Goal: Ask a question

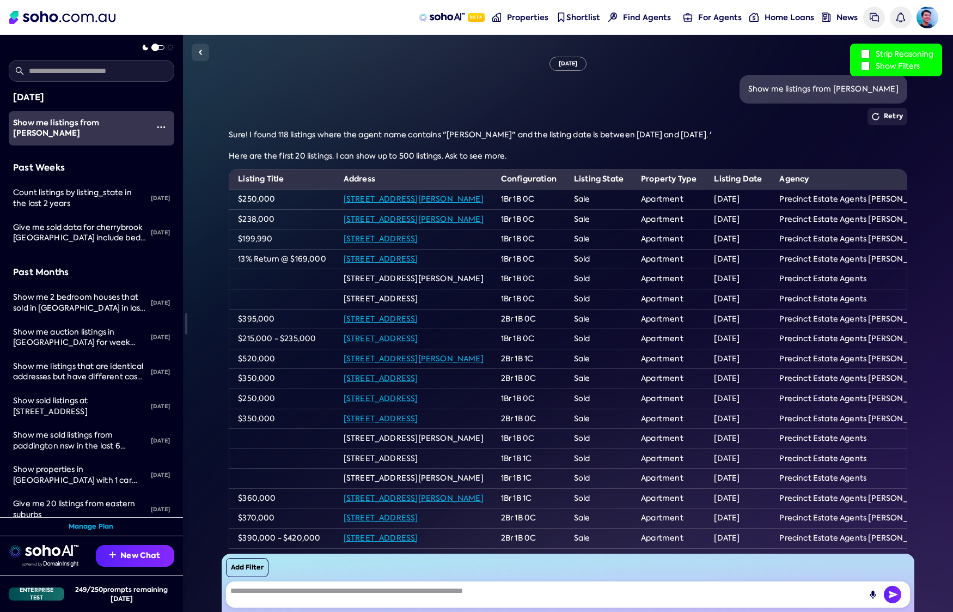
click at [255, 329] on td "$215,000 - $235,000" at bounding box center [282, 339] width 106 height 20
click at [427, 592] on textarea at bounding box center [568, 594] width 685 height 26
paste textarea "**********"
type textarea "**********"
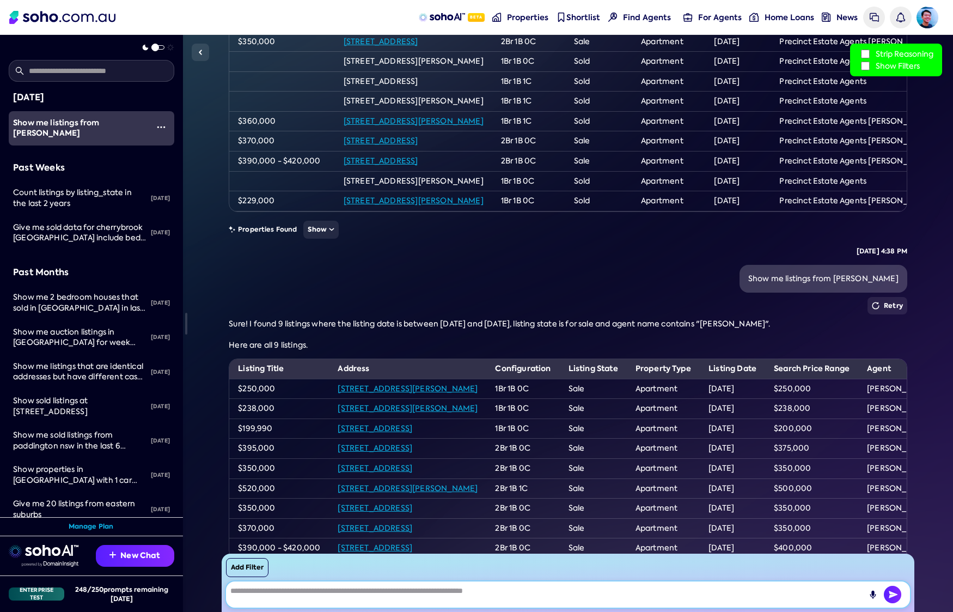
scroll to position [464, 0]
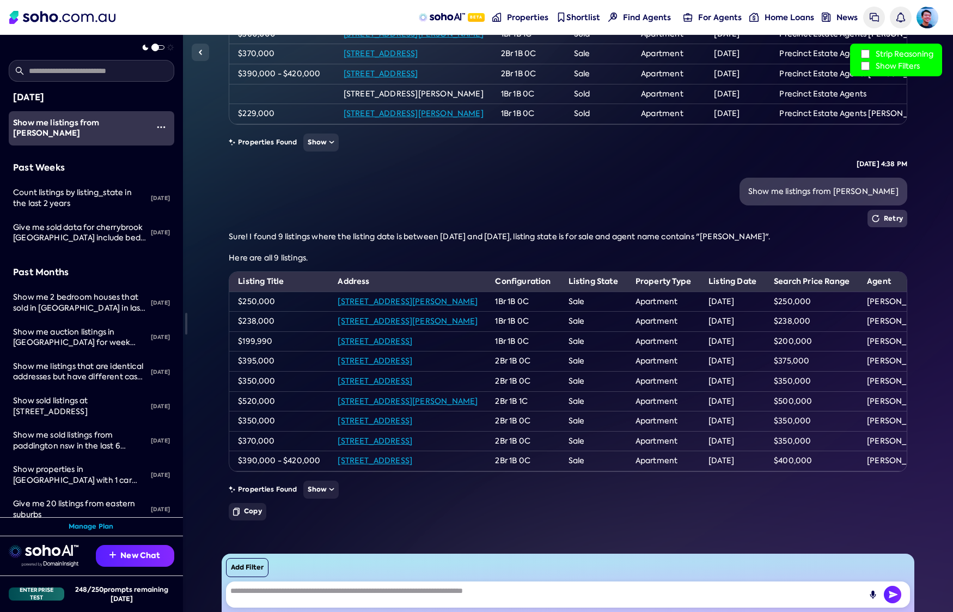
click at [891, 219] on button "Retry" at bounding box center [887, 218] width 40 height 17
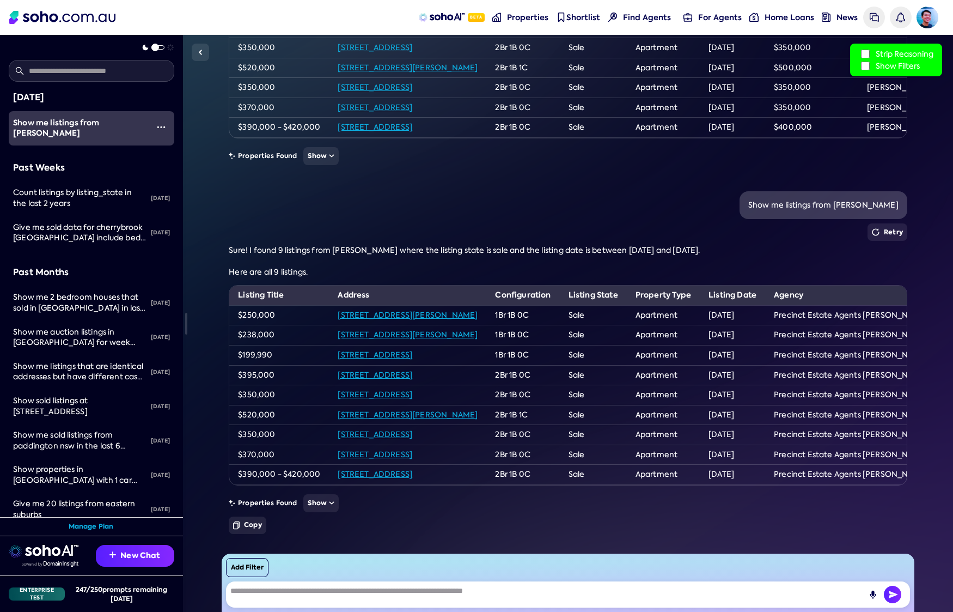
scroll to position [811, 0]
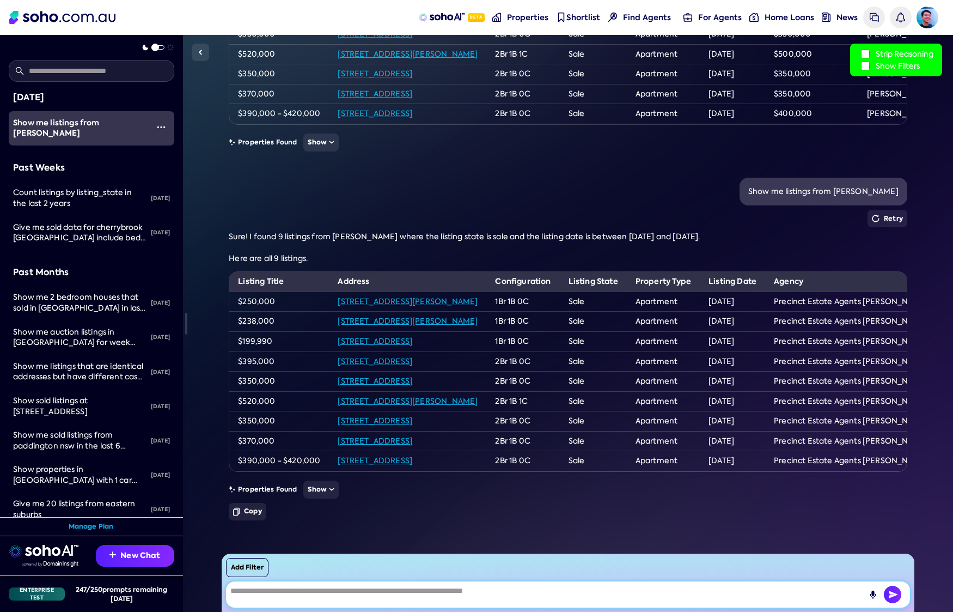
click at [583, 591] on textarea at bounding box center [568, 594] width 685 height 26
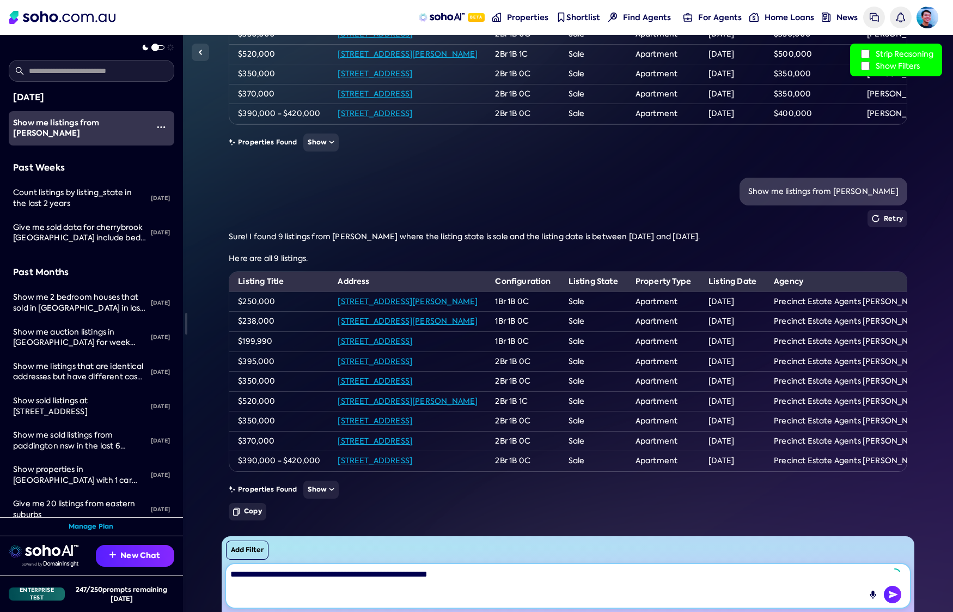
type textarea "**********"
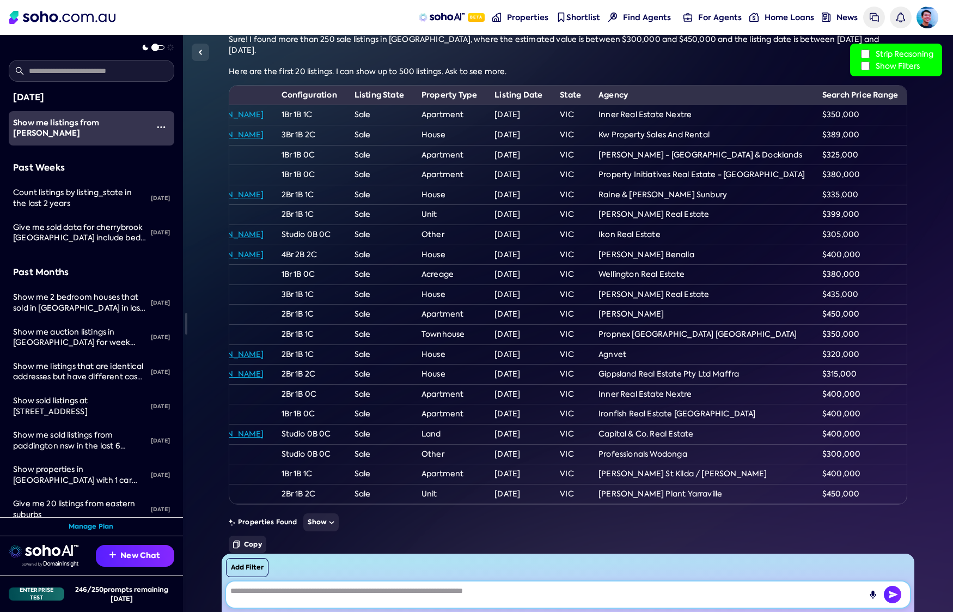
scroll to position [0, 0]
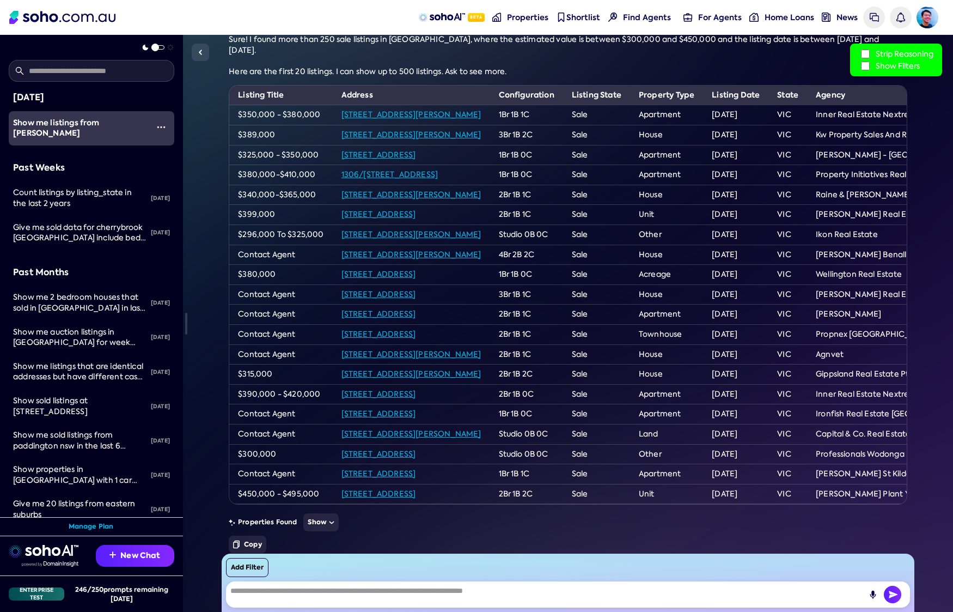
drag, startPoint x: 253, startPoint y: 282, endPoint x: 780, endPoint y: 349, distance: 532.0
click at [780, 349] on tbody "$350,000 - $380,000 4/37-41 Margaret Street, South Yarra, VIC, 3141 1Br 1B 1C S…" at bounding box center [676, 304] width 895 height 399
click at [285, 364] on td "$315,000" at bounding box center [280, 374] width 103 height 20
click at [261, 344] on td "Contact Agent" at bounding box center [280, 354] width 103 height 20
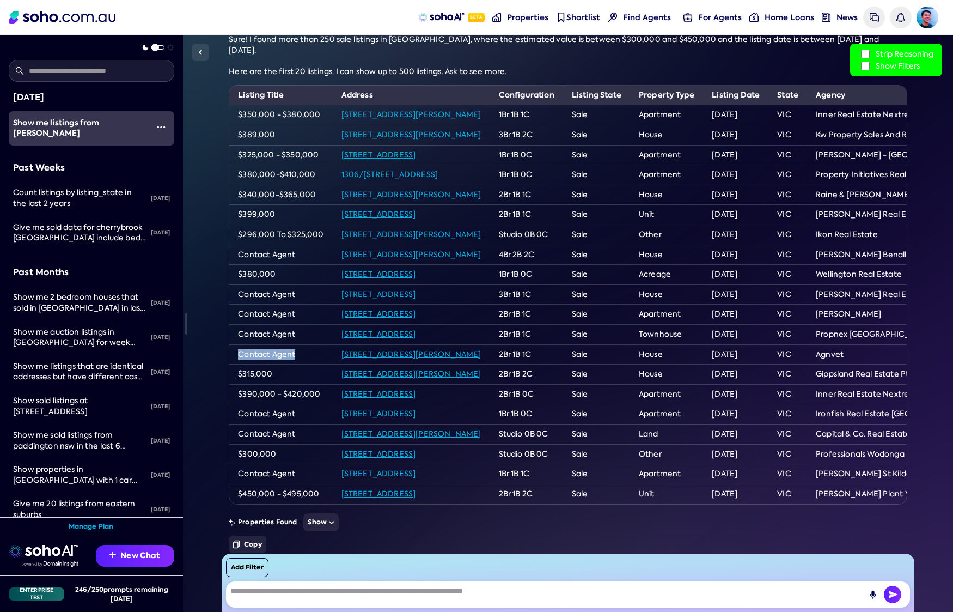
click at [261, 344] on td "Contact Agent" at bounding box center [280, 354] width 103 height 20
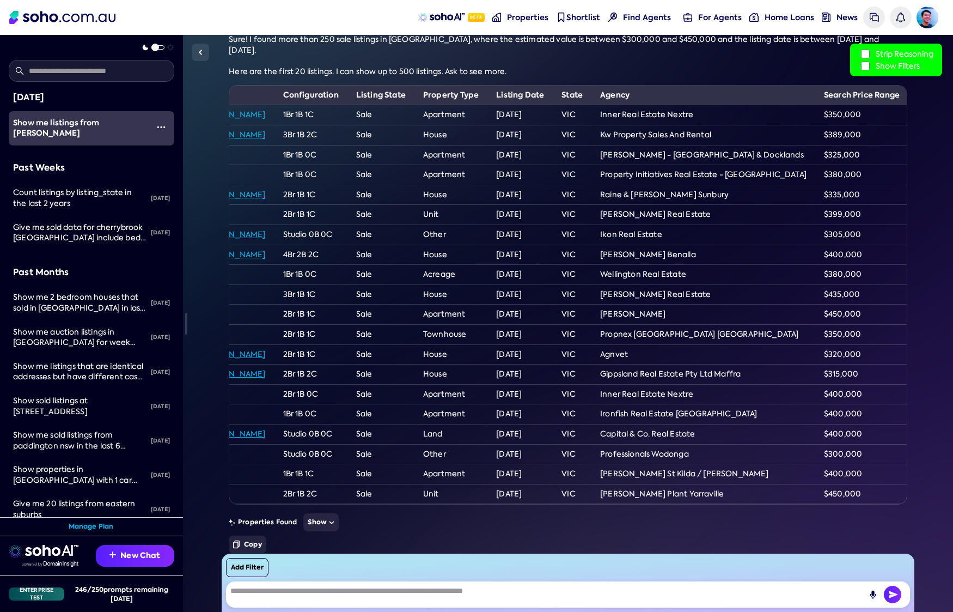
scroll to position [0, 220]
click at [850, 324] on td "$350,000" at bounding box center [860, 334] width 93 height 20
click at [840, 344] on td "$320,000" at bounding box center [860, 354] width 93 height 20
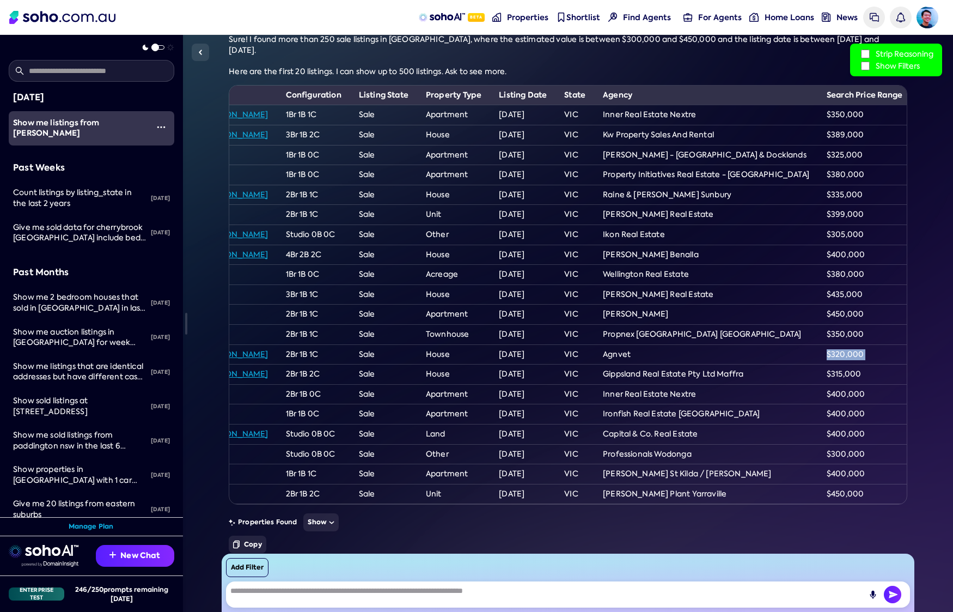
scroll to position [0, 0]
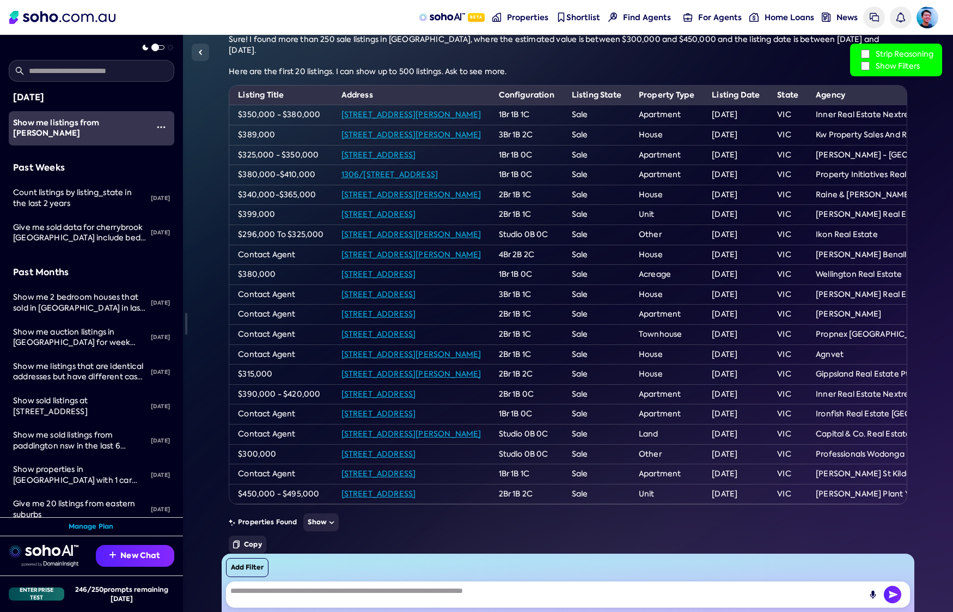
click at [249, 347] on td "Contact Agent" at bounding box center [280, 354] width 103 height 20
drag, startPoint x: 249, startPoint y: 347, endPoint x: 291, endPoint y: 346, distance: 41.9
click at [291, 346] on td "Contact Agent" at bounding box center [280, 354] width 103 height 20
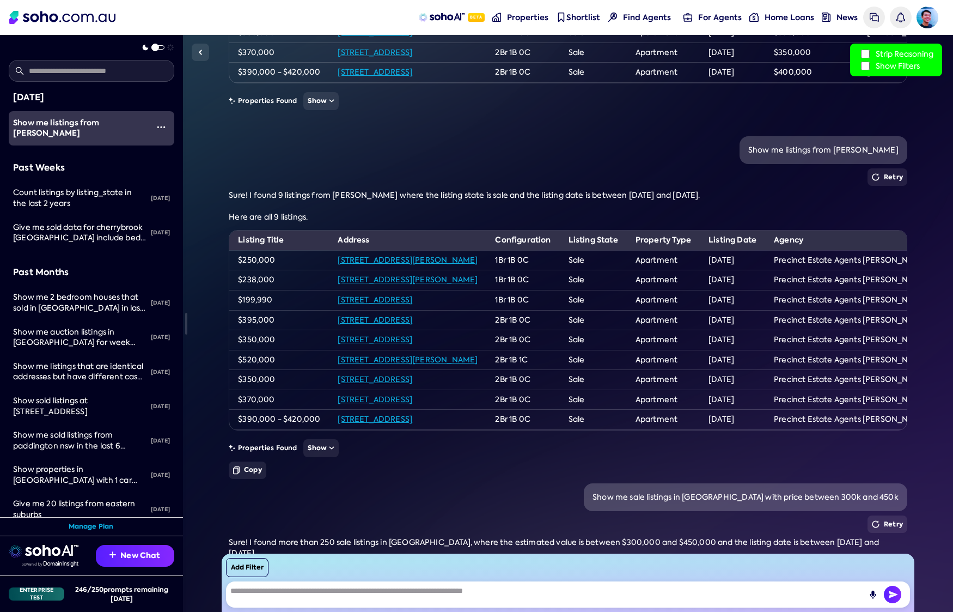
scroll to position [854, 0]
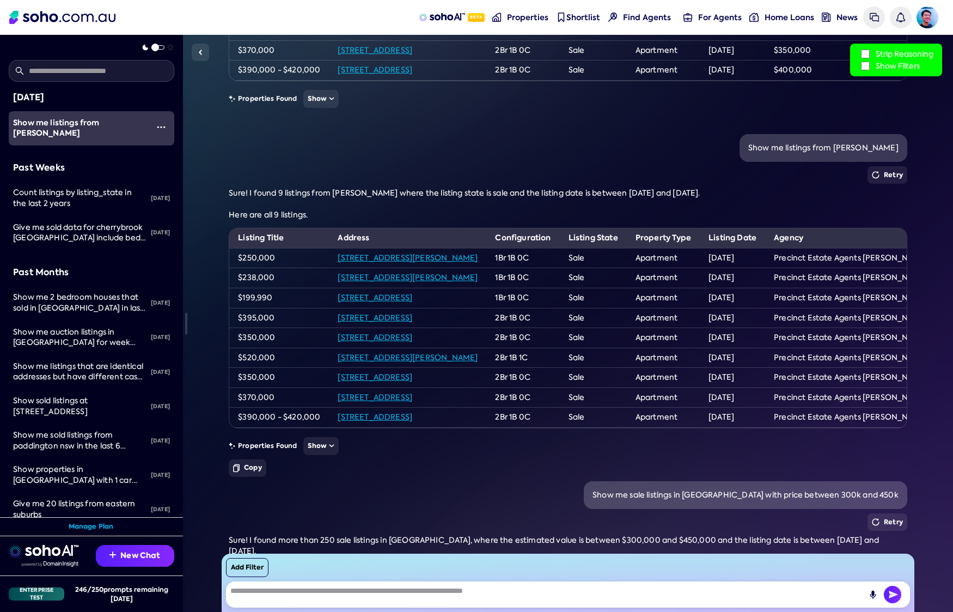
click at [802, 147] on div "Show me listings from [PERSON_NAME]" at bounding box center [823, 148] width 150 height 11
copy div "Show me listings from [PERSON_NAME]"
click at [495, 584] on textarea at bounding box center [568, 594] width 685 height 26
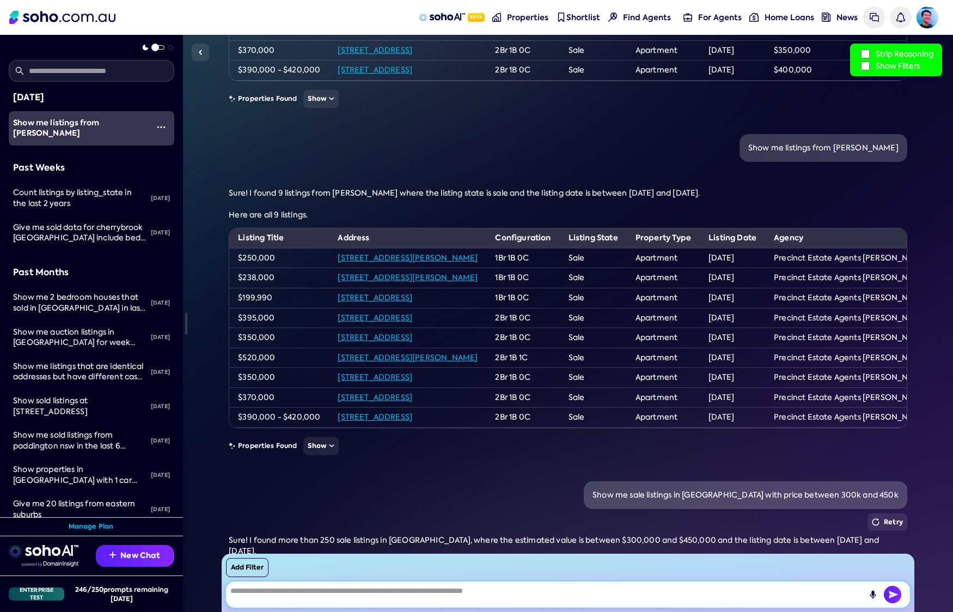
paste textarea "**********"
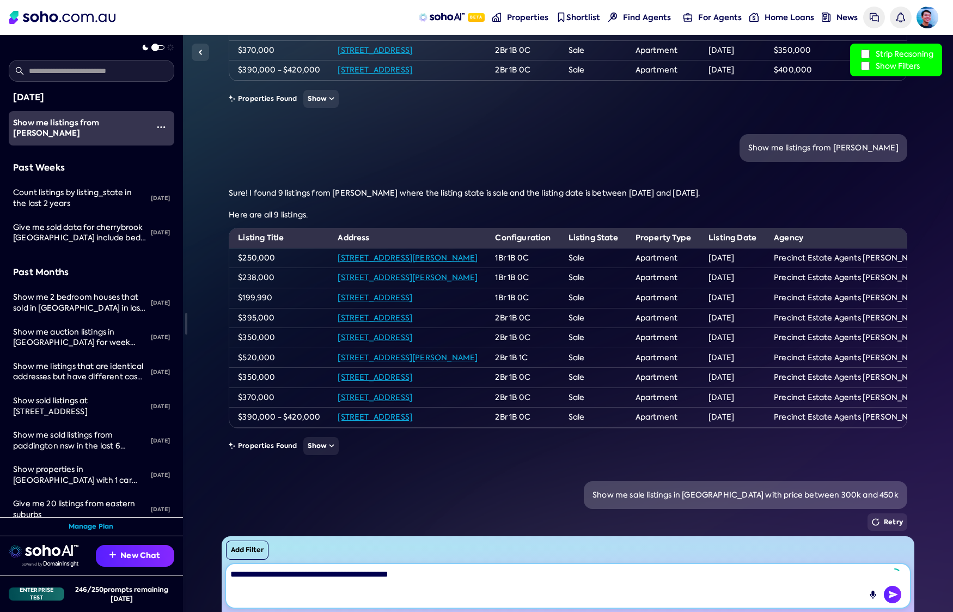
type textarea "**********"
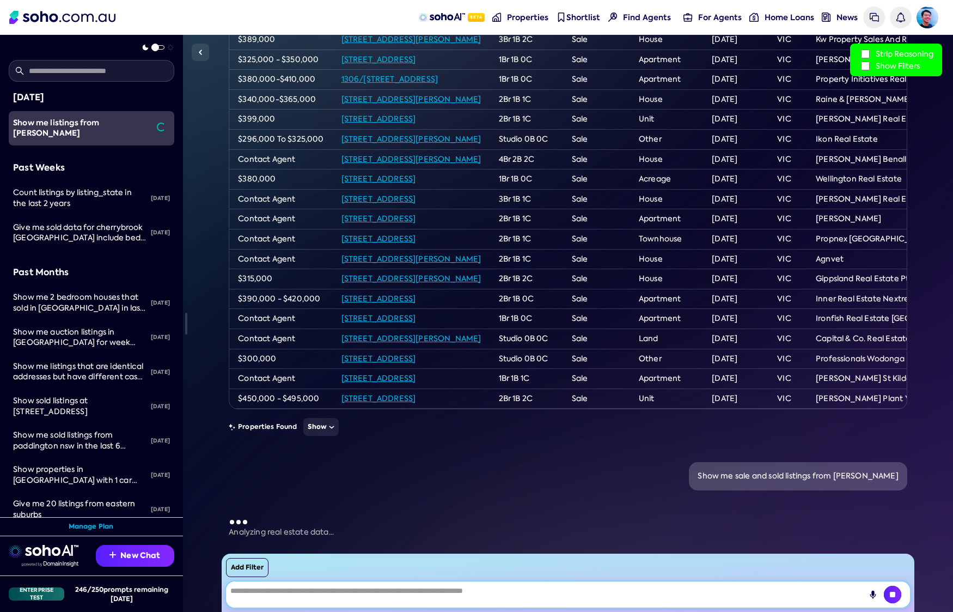
scroll to position [1453, 0]
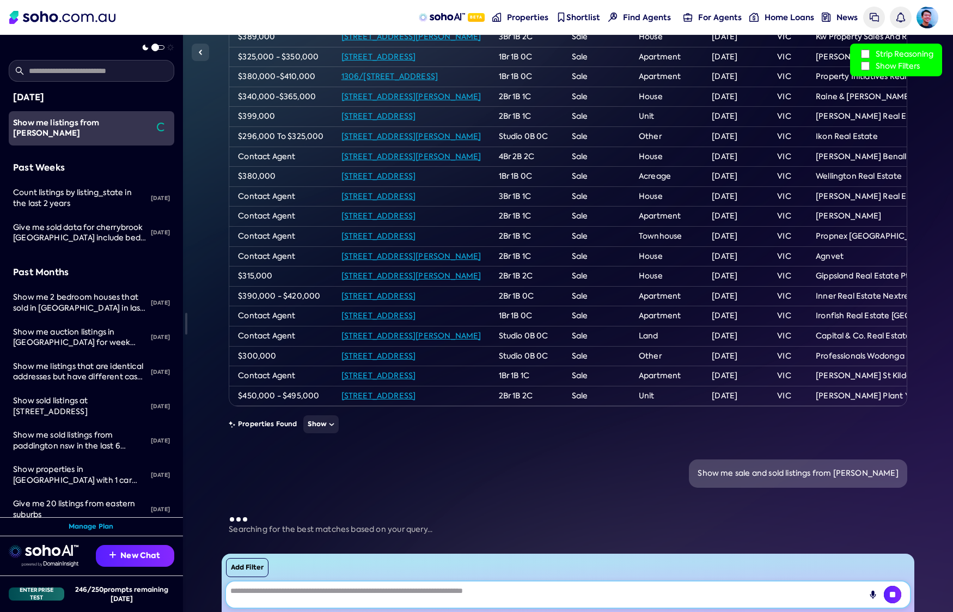
click at [495, 584] on textarea at bounding box center [568, 594] width 685 height 26
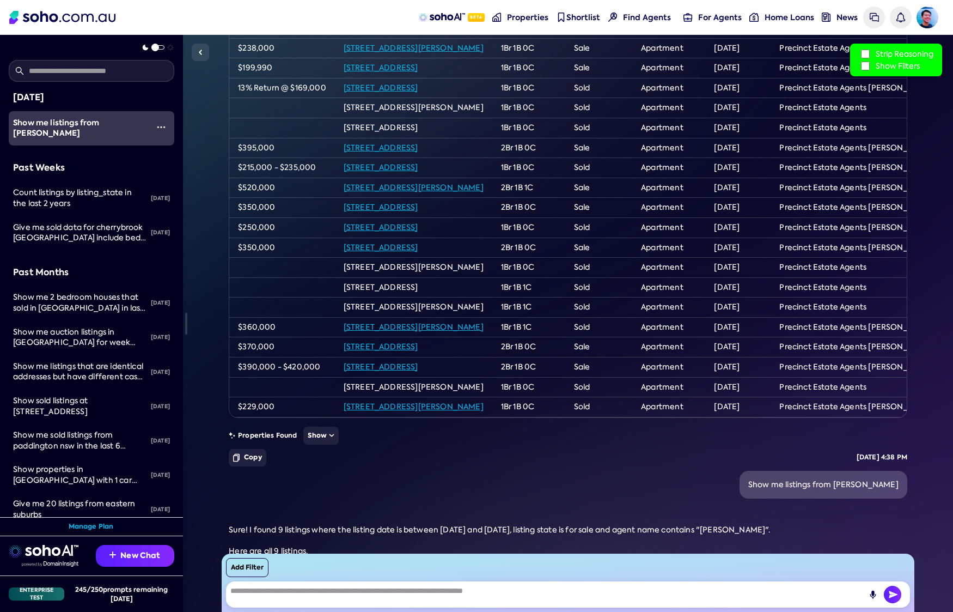
scroll to position [155, 0]
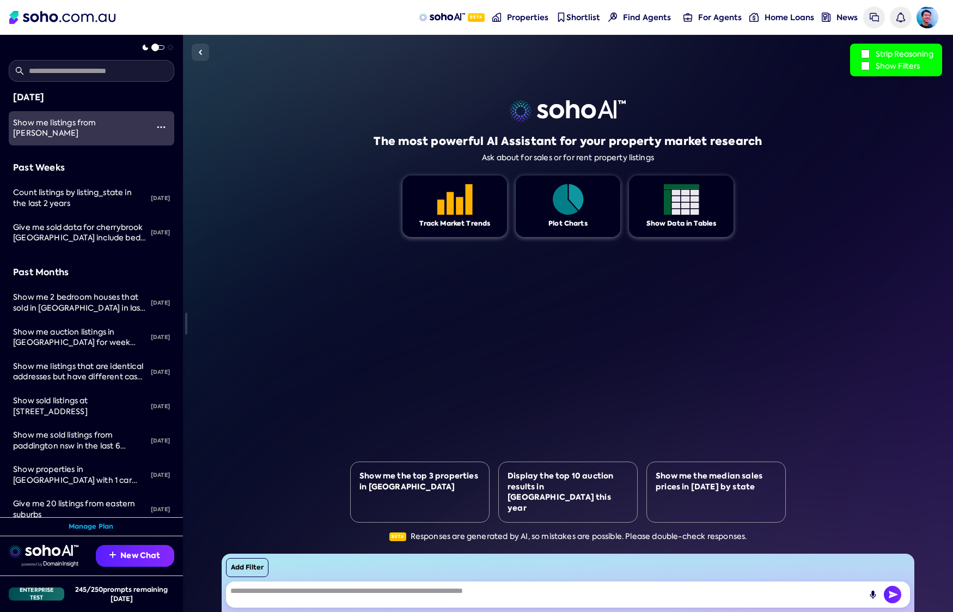
click at [88, 123] on span "Show me listings from [PERSON_NAME]" at bounding box center [54, 128] width 83 height 21
click at [75, 124] on span "Show me listings from [PERSON_NAME]" at bounding box center [54, 128] width 83 height 21
